Goal: Information Seeking & Learning: Learn about a topic

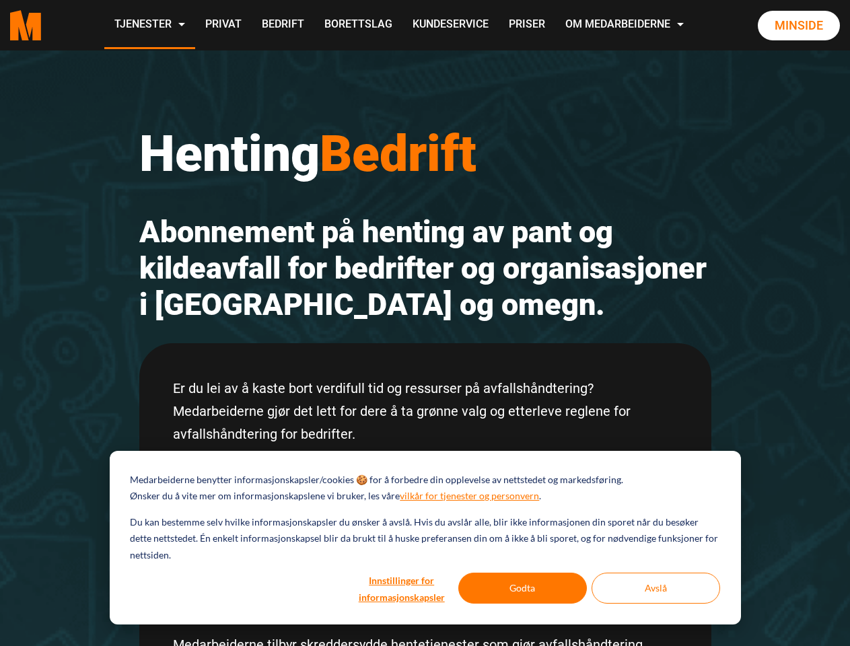
click at [425, 323] on h2 "Abonnement på henting av pant og kildeavfall for bedrifter og organisasjoner i …" at bounding box center [425, 268] width 572 height 109
click at [403, 588] on button "Innstillinger for informasjonskapsler" at bounding box center [402, 588] width 104 height 31
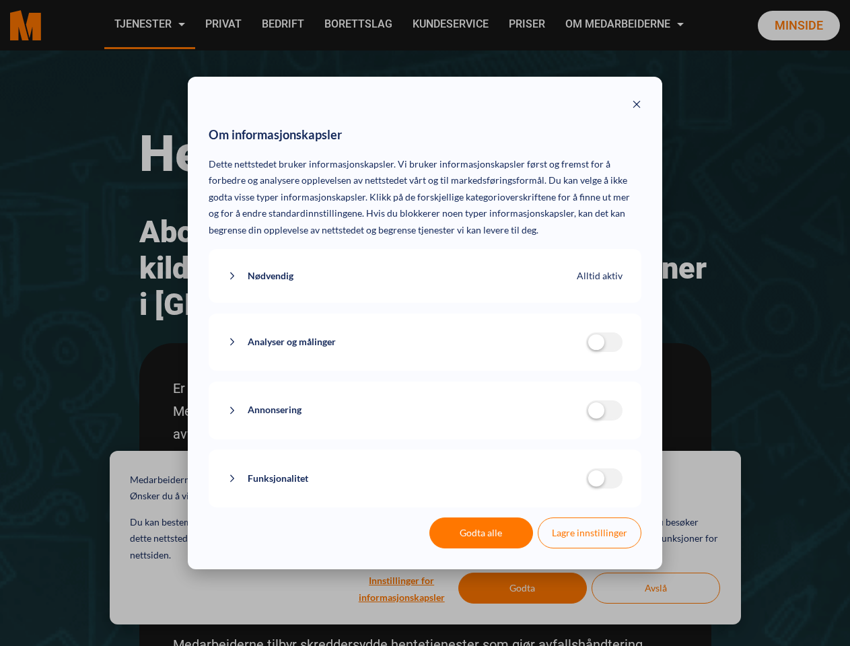
click at [523, 588] on div "Om informasjonskapsler Dette nettstedet bruker informasjonskapsler. Vi bruker i…" at bounding box center [425, 323] width 850 height 646
click at [656, 588] on div "Om informasjonskapsler Dette nettstedet bruker informasjonskapsler. Vi bruker i…" at bounding box center [425, 323] width 850 height 646
click at [149, 25] on div "Om informasjonskapsler Dette nettstedet bruker informasjonskapsler. Vi bruker i…" at bounding box center [425, 323] width 850 height 646
click at [626, 25] on div "Om informasjonskapsler Dette nettstedet bruker informasjonskapsler. Vi bruker i…" at bounding box center [425, 323] width 850 height 646
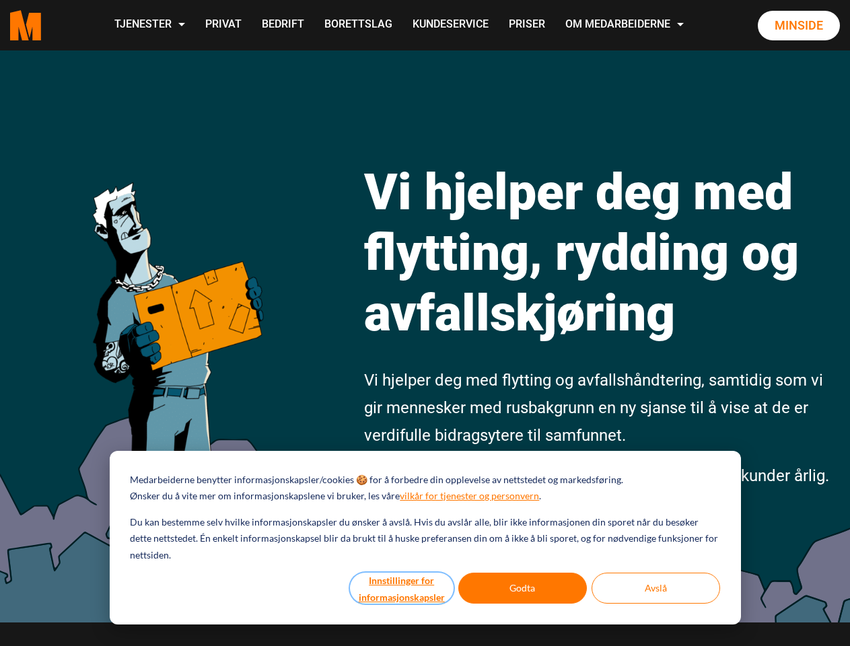
click at [403, 588] on button "Innstillinger for informasjonskapsler" at bounding box center [402, 588] width 104 height 31
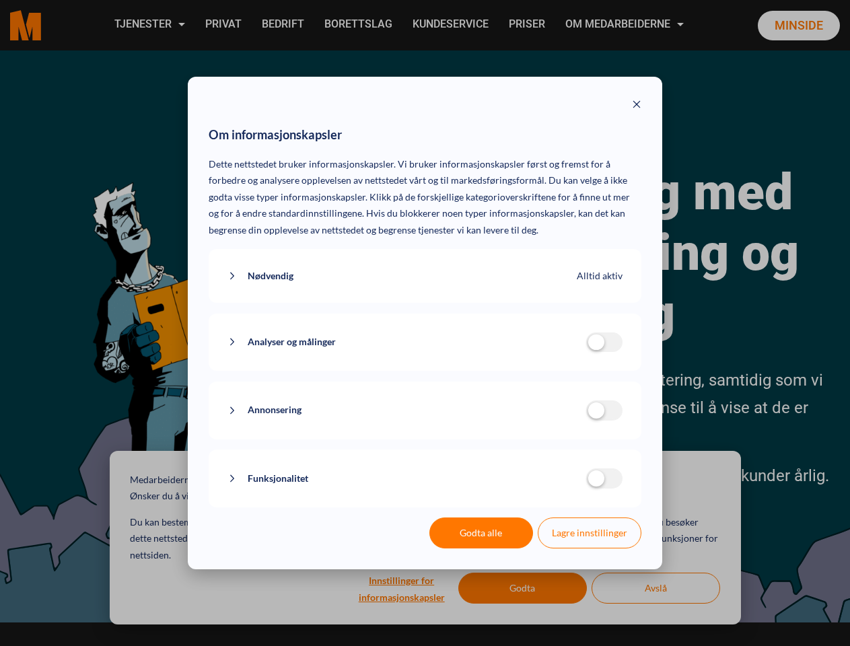
click at [523, 588] on div "Om informasjonskapsler Dette nettstedet bruker informasjonskapsler. Vi bruker i…" at bounding box center [425, 323] width 850 height 646
click at [656, 588] on div "Om informasjonskapsler Dette nettstedet bruker informasjonskapsler. Vi bruker i…" at bounding box center [425, 323] width 850 height 646
click at [149, 25] on div "Om informasjonskapsler Dette nettstedet bruker informasjonskapsler. Vi bruker i…" at bounding box center [425, 323] width 850 height 646
click at [626, 25] on div "Om informasjonskapsler Dette nettstedet bruker informasjonskapsler. Vi bruker i…" at bounding box center [425, 323] width 850 height 646
